Goal: Task Accomplishment & Management: Manage account settings

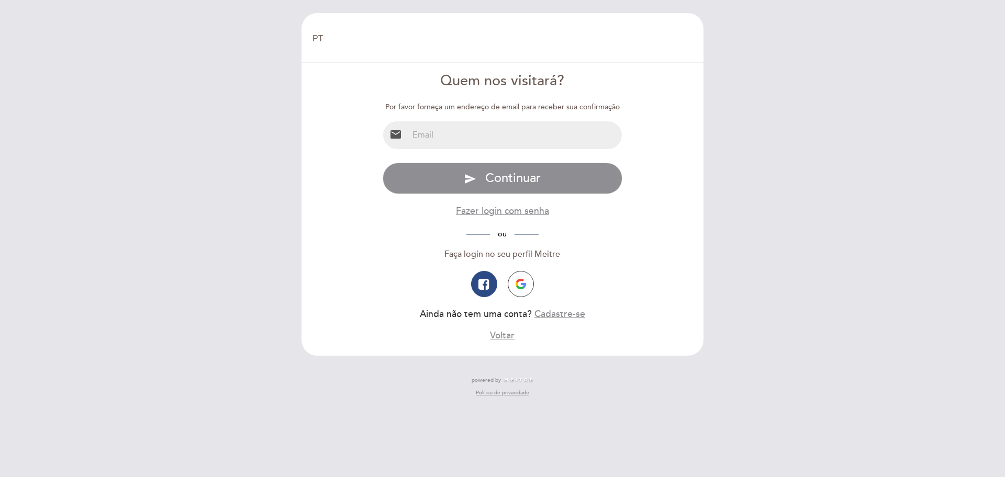
select select "pt"
click at [447, 139] on input "email" at bounding box center [515, 135] width 214 height 28
type input "[EMAIL_ADDRESS][DOMAIN_NAME]"
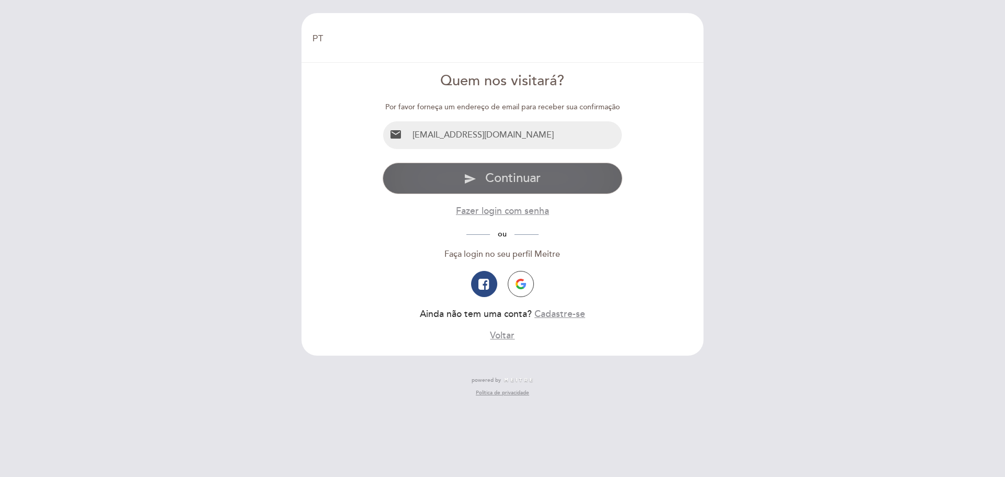
click at [513, 179] on span "Continuar" at bounding box center [512, 178] width 55 height 15
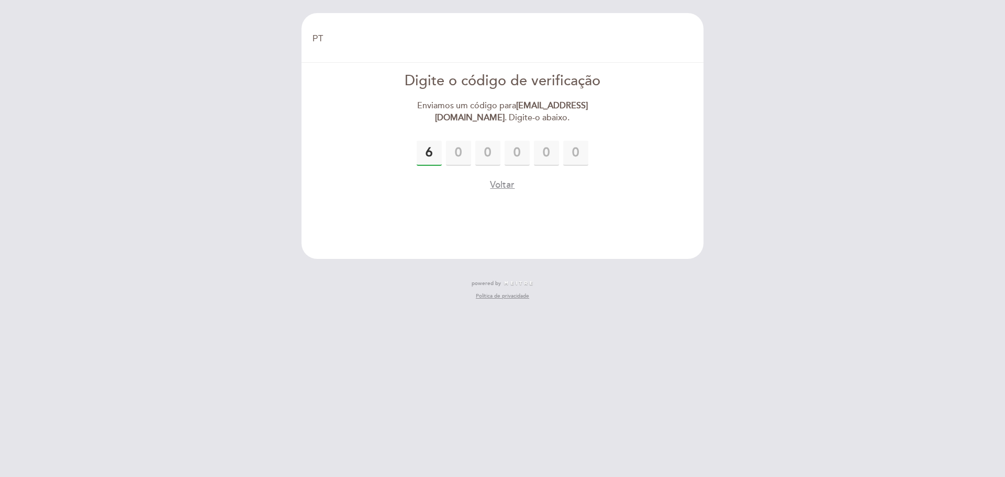
type input "6"
type input "0"
type input "7"
type input "5"
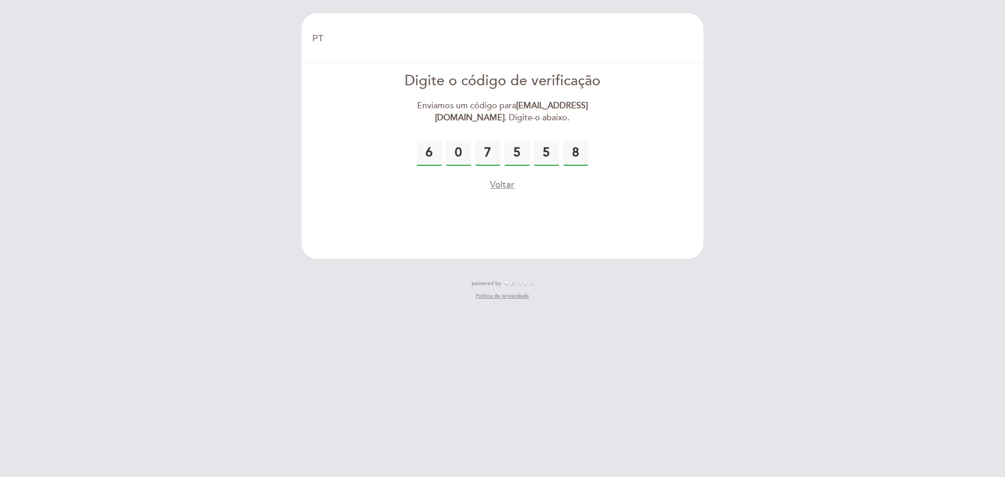
type input "8"
